Goal: Obtain resource: Download file/media

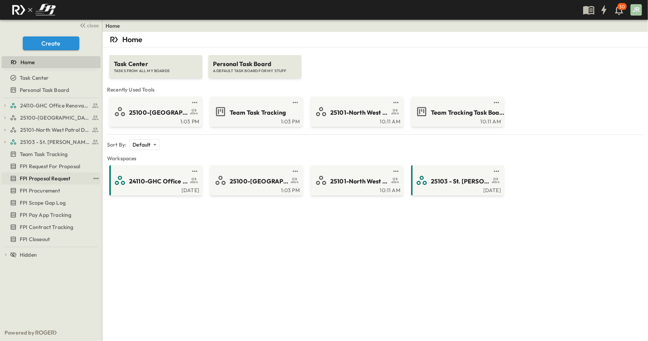
click at [48, 176] on span "FPI Proposal Request" at bounding box center [45, 179] width 50 height 8
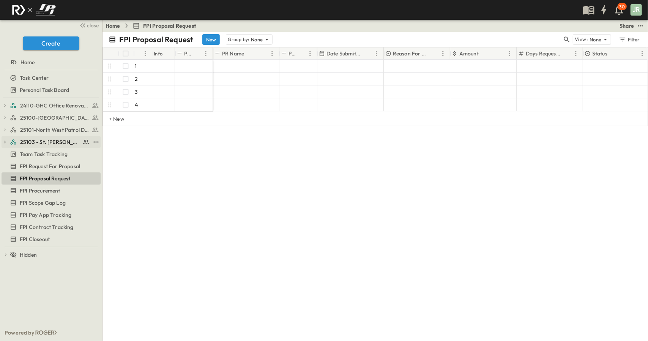
click at [4, 142] on icon "button" at bounding box center [4, 141] width 5 height 5
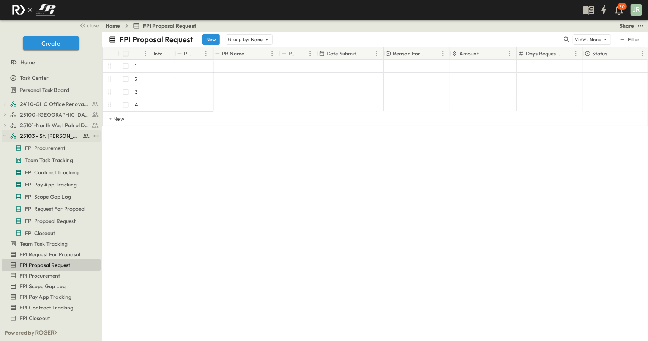
click at [6, 135] on icon "button" at bounding box center [4, 135] width 5 height 5
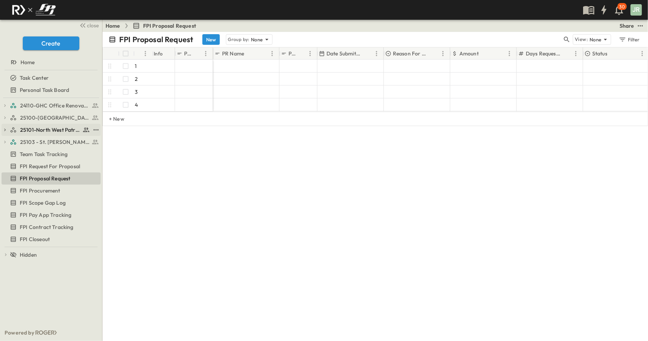
click at [27, 130] on span "25101-North West Patrol Division" at bounding box center [50, 130] width 60 height 8
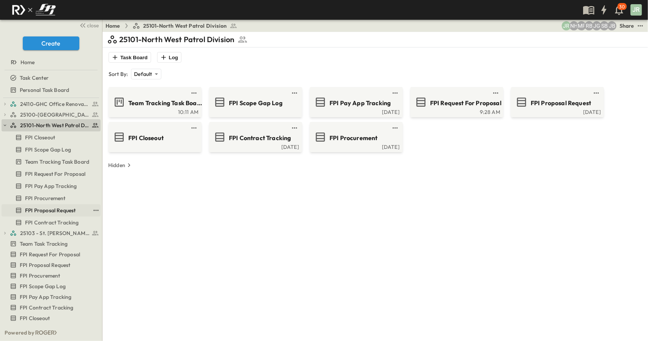
click at [48, 206] on span "FPI Proposal Request" at bounding box center [50, 210] width 50 height 8
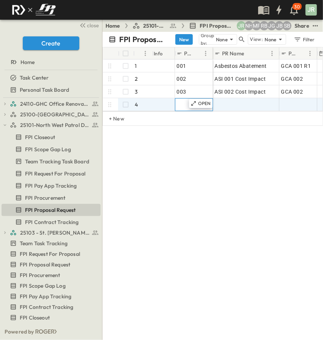
click at [181, 104] on div at bounding box center [194, 104] width 34 height 11
type input "***"
click at [227, 107] on div at bounding box center [246, 104] width 63 height 11
type input "**********"
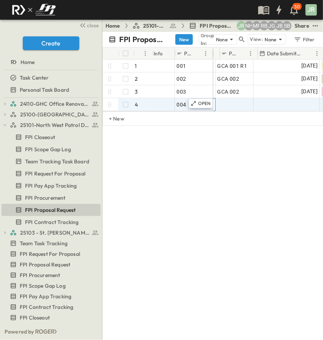
scroll to position [0, 59]
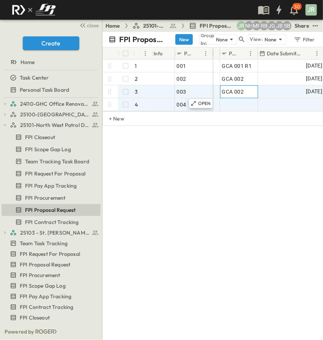
click at [249, 90] on div "GCA 002" at bounding box center [239, 92] width 34 height 11
click at [244, 102] on div at bounding box center [239, 104] width 34 height 11
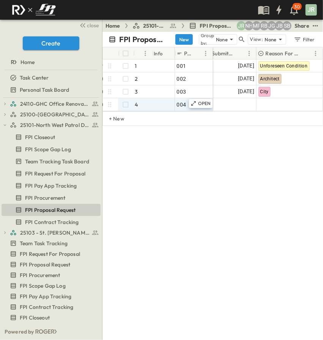
scroll to position [0, 101]
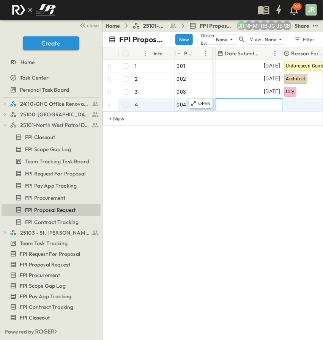
click at [244, 106] on div at bounding box center [249, 105] width 66 height 12
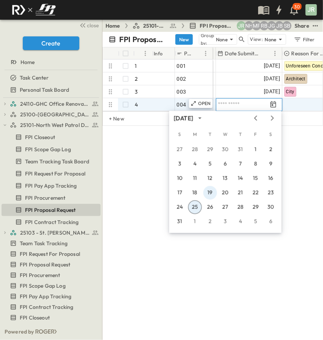
click at [212, 192] on button "19" at bounding box center [210, 193] width 14 height 14
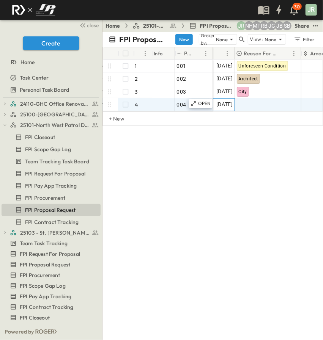
scroll to position [0, 146]
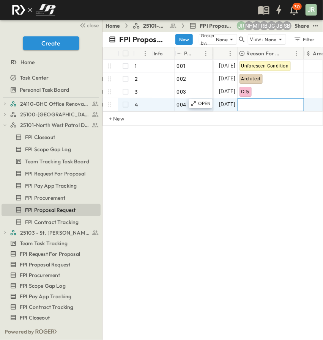
click at [259, 104] on div at bounding box center [271, 105] width 66 height 12
click at [288, 109] on div at bounding box center [270, 105] width 65 height 12
click at [274, 107] on div at bounding box center [270, 105] width 65 height 12
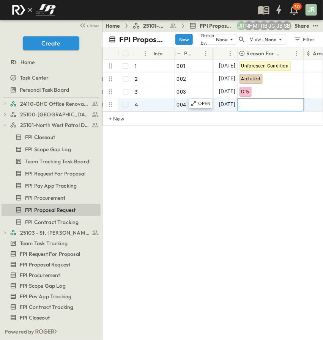
click at [258, 103] on div at bounding box center [270, 105] width 65 height 12
click at [255, 153] on div "# Info PR # PR Name PCO # Date Submitted Reason For Change Amount Days Requeste…" at bounding box center [212, 104] width 220 height 114
click at [254, 101] on div at bounding box center [271, 105] width 66 height 12
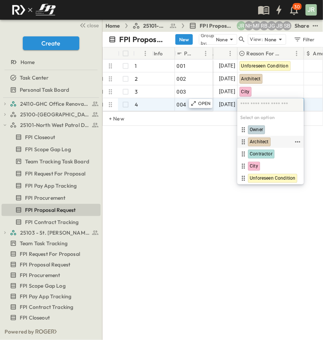
click at [261, 143] on span "Architect" at bounding box center [259, 142] width 19 height 6
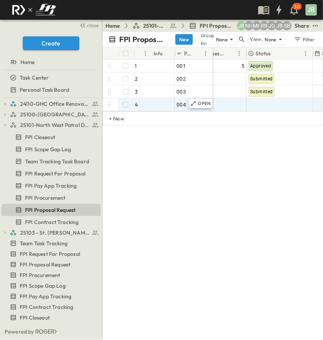
scroll to position [0, 364]
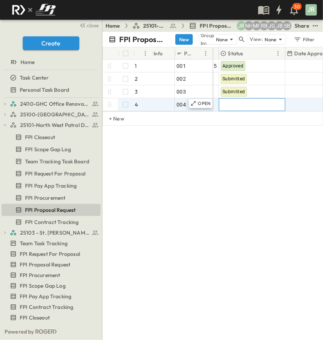
click at [257, 106] on div at bounding box center [252, 105] width 66 height 12
click at [253, 104] on div at bounding box center [251, 105] width 65 height 12
click at [243, 105] on div at bounding box center [251, 105] width 65 height 12
click at [237, 103] on div at bounding box center [251, 105] width 65 height 12
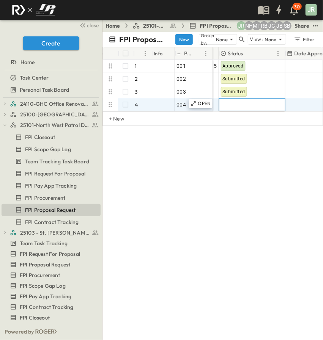
click at [226, 150] on div "# Info PR # Date Submitted Reason For Change Amount Days Requested Status Date …" at bounding box center [212, 104] width 220 height 114
click at [230, 102] on div at bounding box center [252, 105] width 66 height 12
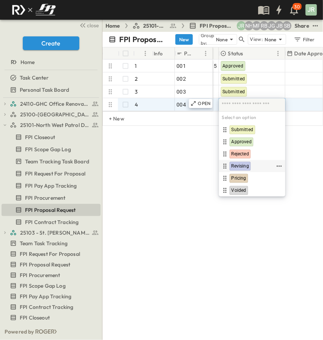
click at [235, 164] on span "Revising" at bounding box center [239, 167] width 17 height 6
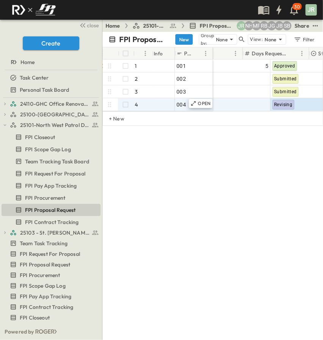
scroll to position [0, 324]
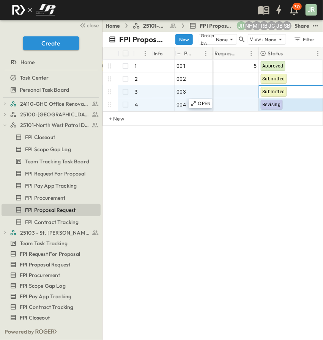
click at [298, 91] on div "Submitted" at bounding box center [292, 92] width 66 height 12
click at [268, 107] on span "Revising" at bounding box center [272, 104] width 18 height 5
click at [274, 90] on span "Submitted" at bounding box center [274, 91] width 23 height 5
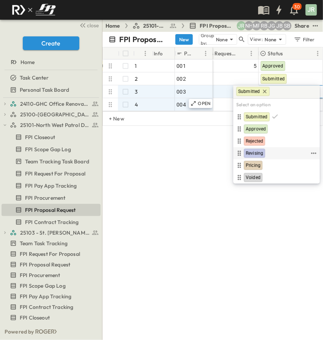
click at [247, 148] on div "Revising" at bounding box center [276, 154] width 87 height 12
click at [260, 154] on span "Revising" at bounding box center [254, 154] width 17 height 6
click at [260, 154] on div "# Info PR # PCO # Date Submitted Reason For Change Amount Days Requested Status…" at bounding box center [212, 104] width 220 height 114
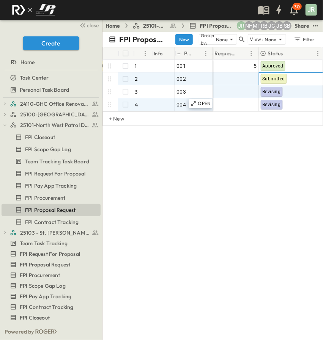
click at [277, 80] on span "Submitted" at bounding box center [274, 78] width 23 height 5
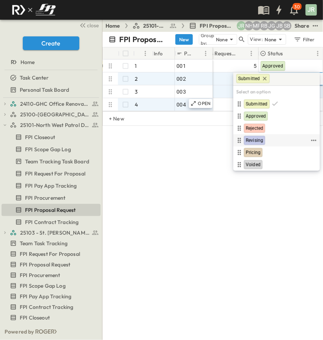
click at [255, 139] on span "Revising" at bounding box center [254, 141] width 17 height 6
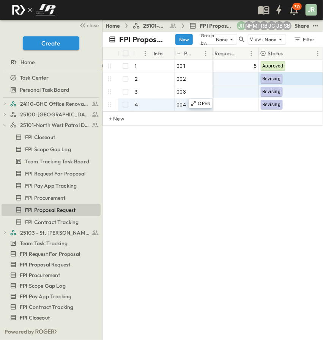
click at [255, 139] on div "# Info PR # PCO # Date Submitted Reason For Change Amount Days Requested Status…" at bounding box center [212, 104] width 220 height 114
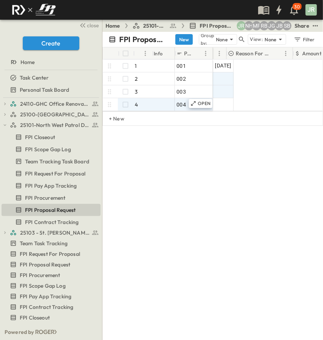
scroll to position [0, 157]
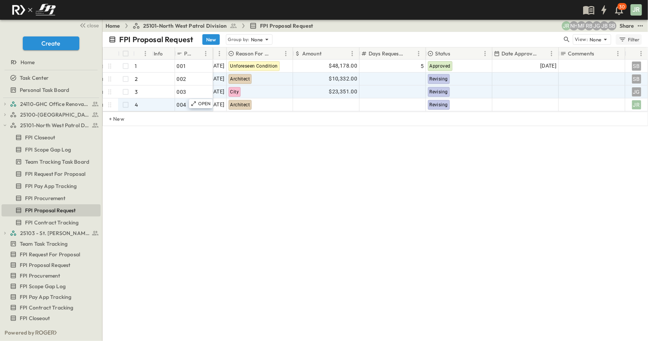
click at [626, 37] on icon "button" at bounding box center [623, 40] width 8 height 8
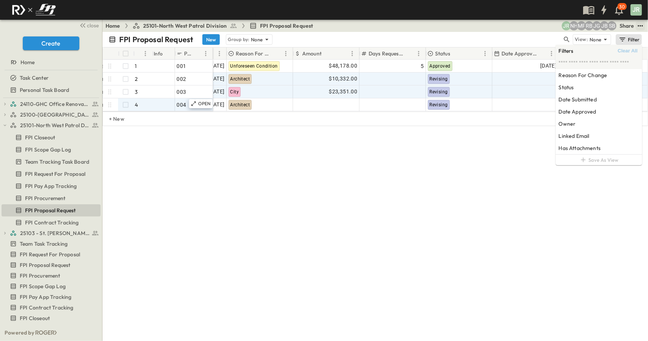
click at [640, 27] on icon "test" at bounding box center [640, 26] width 8 height 8
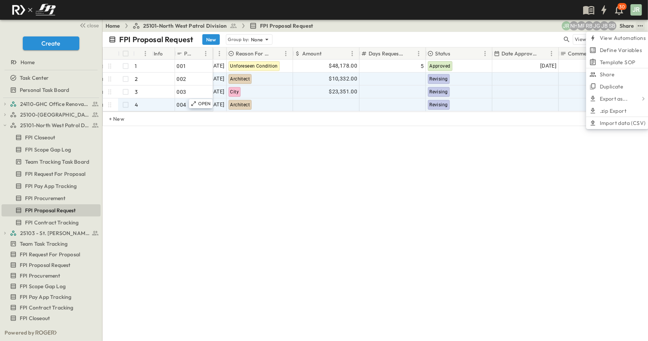
drag, startPoint x: 554, startPoint y: 155, endPoint x: 553, endPoint y: 134, distance: 21.3
click at [554, 154] on div "# Info PR # PR Name PCO # Date Submitted Reason For Change Amount Days Requeste…" at bounding box center [374, 104] width 545 height 114
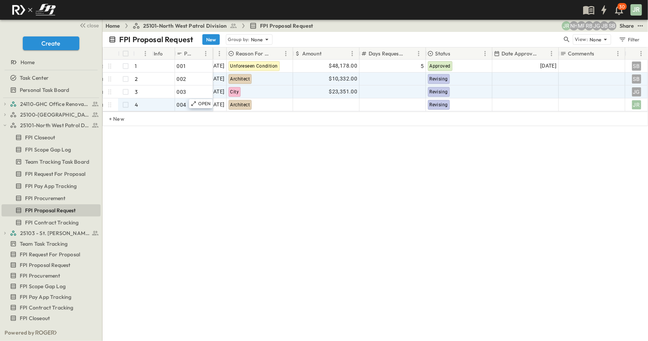
click at [366, 173] on div "FPI Proposal Request New Group by: None View: None Filter # Info PR # PR Name P…" at bounding box center [374, 186] width 545 height 309
click at [484, 194] on div "FPI Proposal Request New Group by: None View: None Filter # Info PR # PR Name P…" at bounding box center [374, 186] width 545 height 309
click at [408, 214] on div "FPI Proposal Request New Group by: None View: None Filter # Info PR # PR Name P…" at bounding box center [374, 186] width 545 height 309
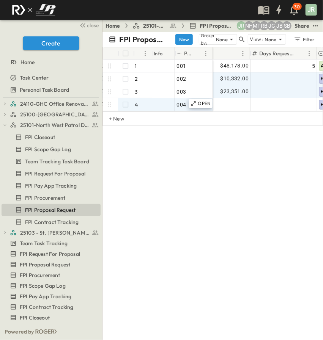
scroll to position [0, 266]
click at [233, 100] on div at bounding box center [217, 105] width 66 height 12
type input "****"
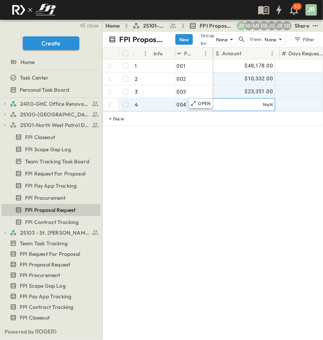
scroll to position [0, 209]
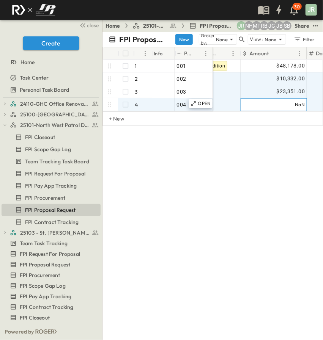
click at [274, 102] on div "NaN" at bounding box center [274, 105] width 66 height 12
type input "*"
type input "*****"
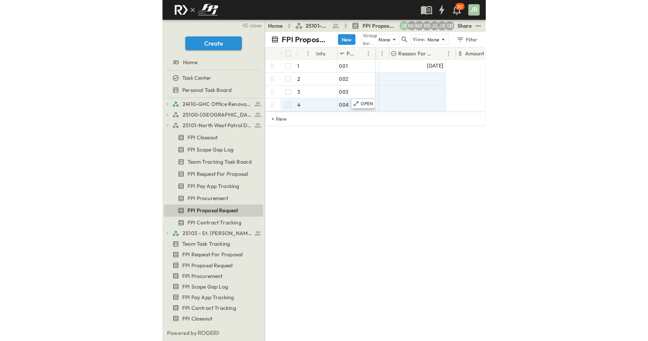
scroll to position [0, 157]
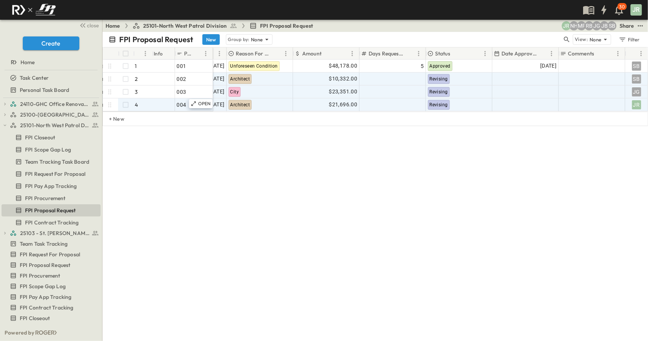
drag, startPoint x: 558, startPoint y: 220, endPoint x: 640, endPoint y: 72, distance: 168.8
click at [562, 211] on div "FPI Proposal Request New Group by: None View: None Filter # Info PR # PR Name P…" at bounding box center [374, 186] width 545 height 309
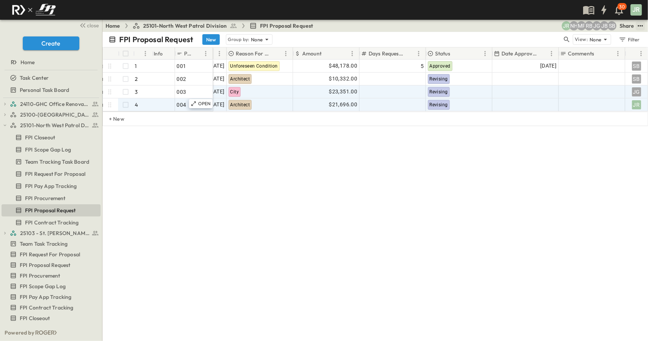
click at [639, 27] on icon "test" at bounding box center [640, 26] width 8 height 8
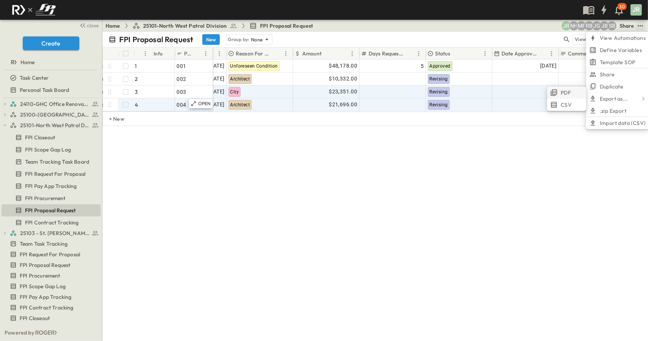
click at [573, 93] on li "PDF" at bounding box center [566, 93] width 39 height 12
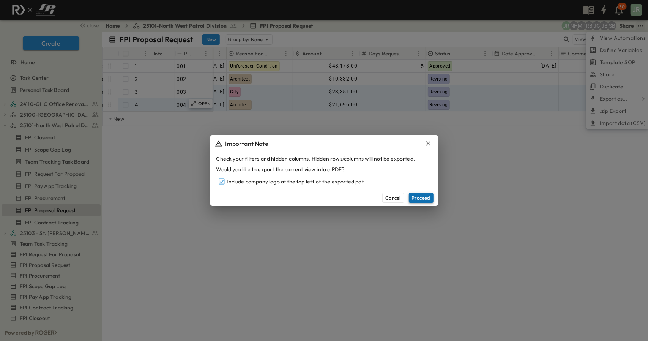
click at [421, 198] on button "Proceed" at bounding box center [421, 198] width 25 height 10
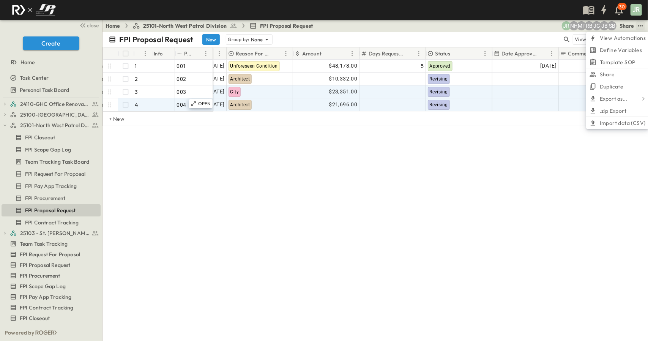
click at [570, 189] on div "FPI Proposal Request New Group by: None View: None Filter # Info PR # PR Name P…" at bounding box center [374, 186] width 545 height 309
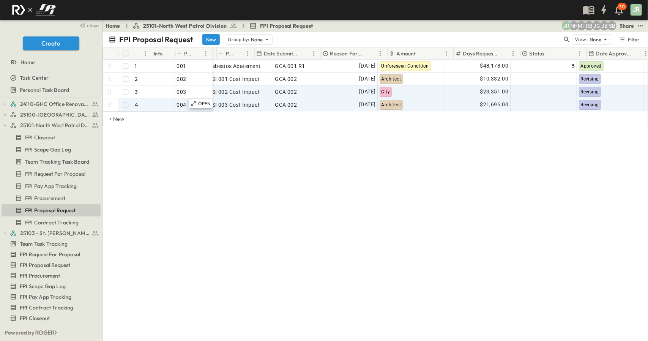
scroll to position [0, 0]
